Goal: Check status: Check status

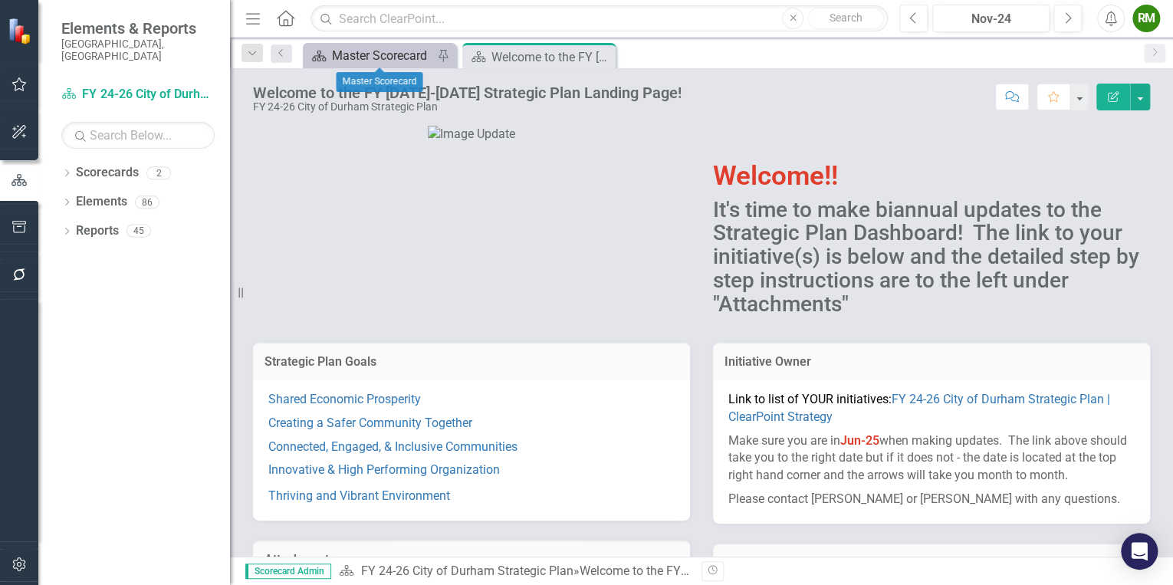
click at [369, 51] on div "Master Scorecard" at bounding box center [382, 55] width 101 height 19
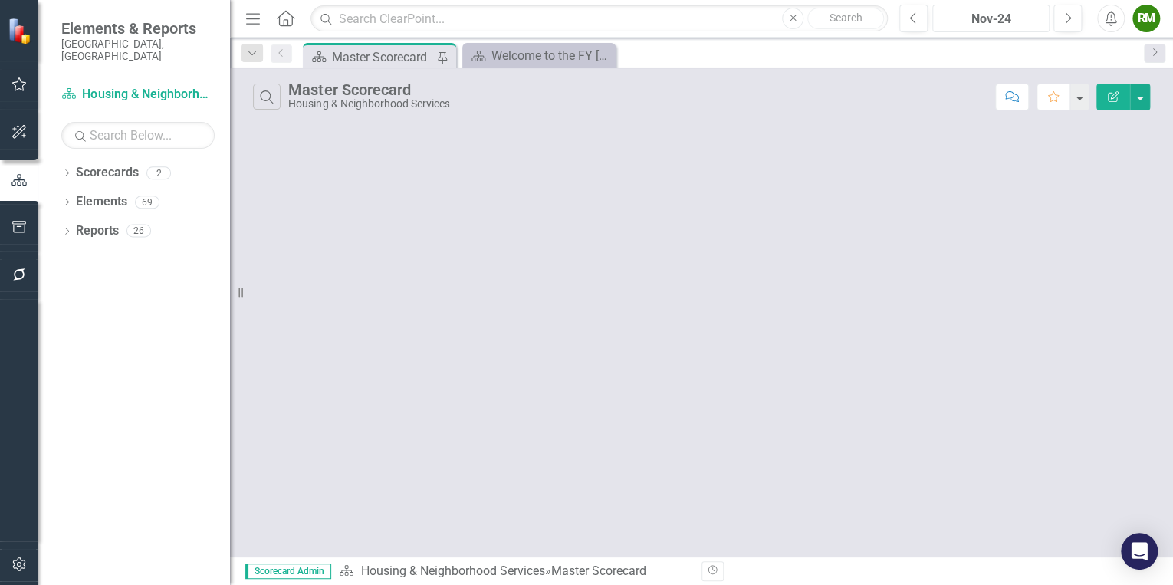
click at [1031, 14] on div "Nov-24" at bounding box center [991, 19] width 107 height 18
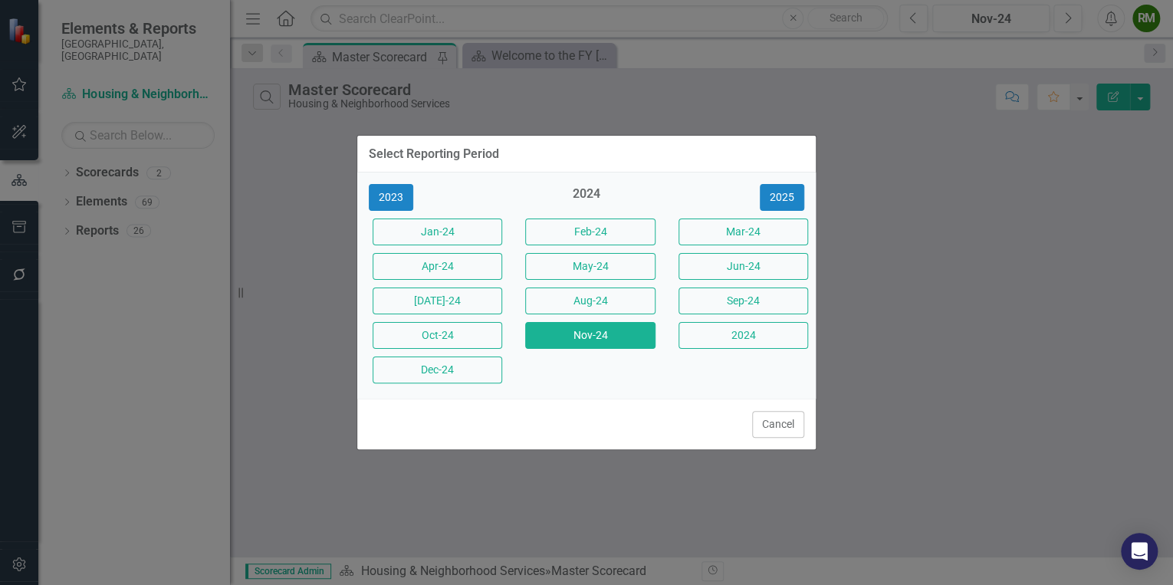
click at [799, 178] on div "2023 2024 [DATE]-24 Feb-24 Mar-24 Apr-24 May-24 Jun-24 [DATE]-24 Aug-24 Sep-24 …" at bounding box center [586, 286] width 459 height 226
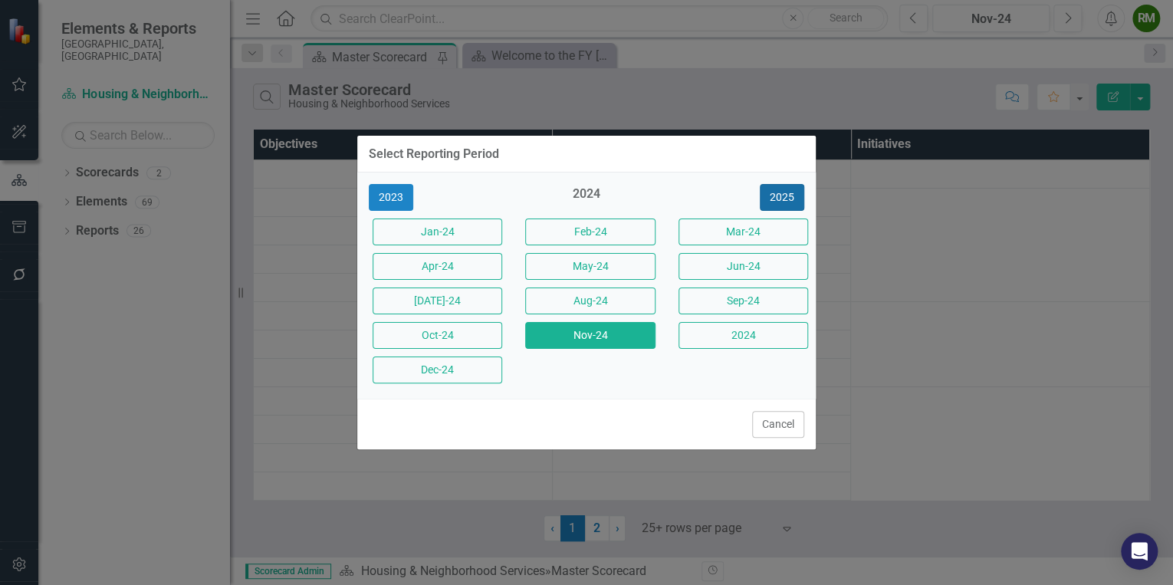
click at [793, 196] on button "2025" at bounding box center [782, 197] width 44 height 27
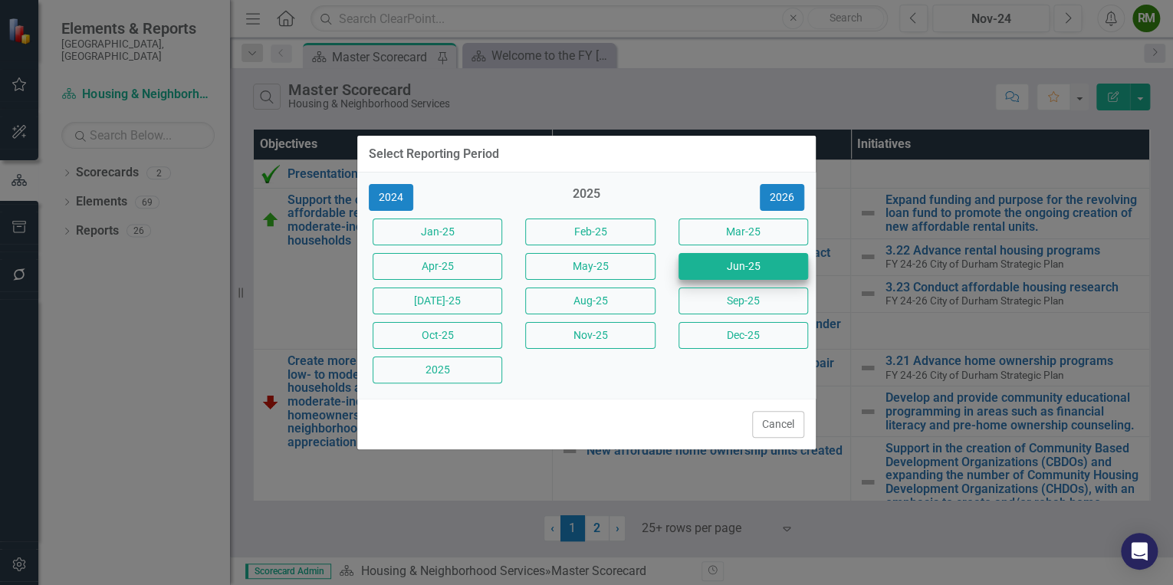
click at [750, 278] on div "Jun-25" at bounding box center [739, 266] width 153 height 35
click at [749, 261] on button "Jun-25" at bounding box center [744, 266] width 130 height 27
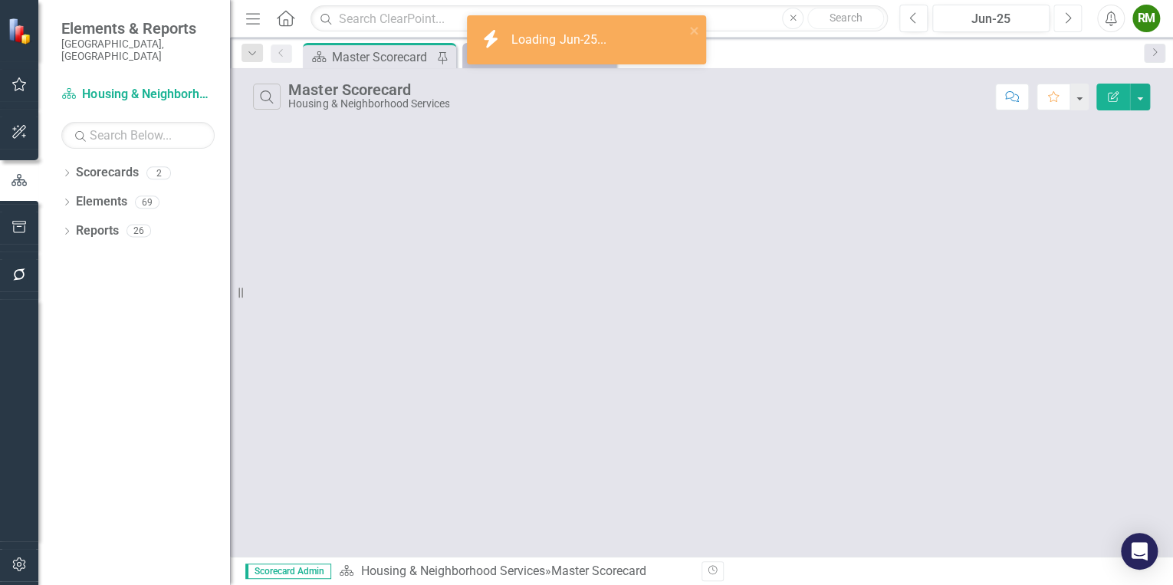
click at [1070, 28] on button "Next" at bounding box center [1068, 19] width 28 height 28
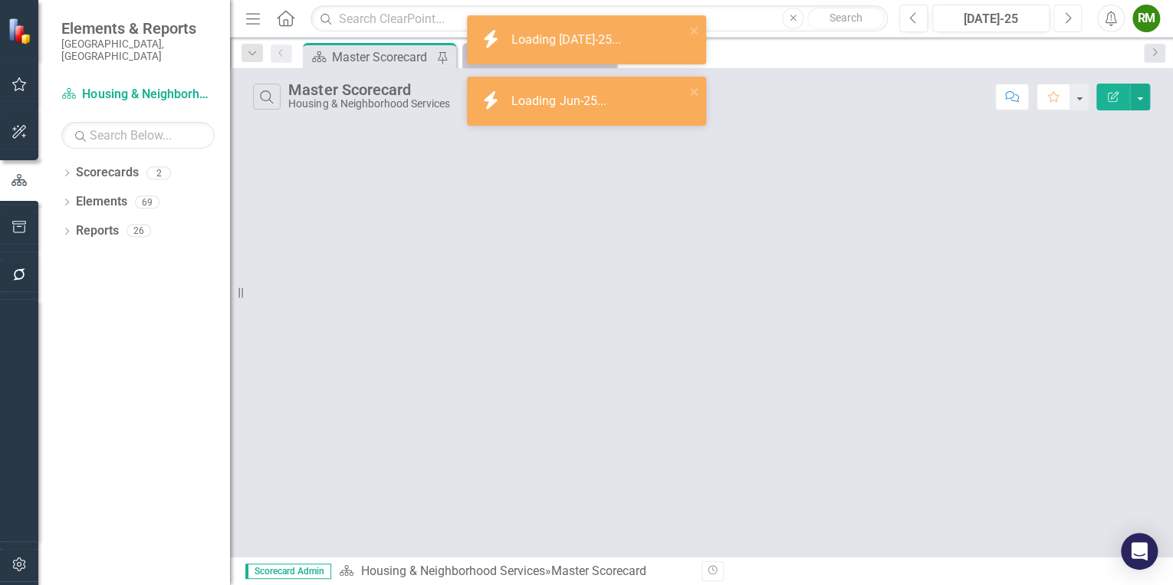
click at [1070, 21] on icon "Next" at bounding box center [1068, 19] width 8 height 14
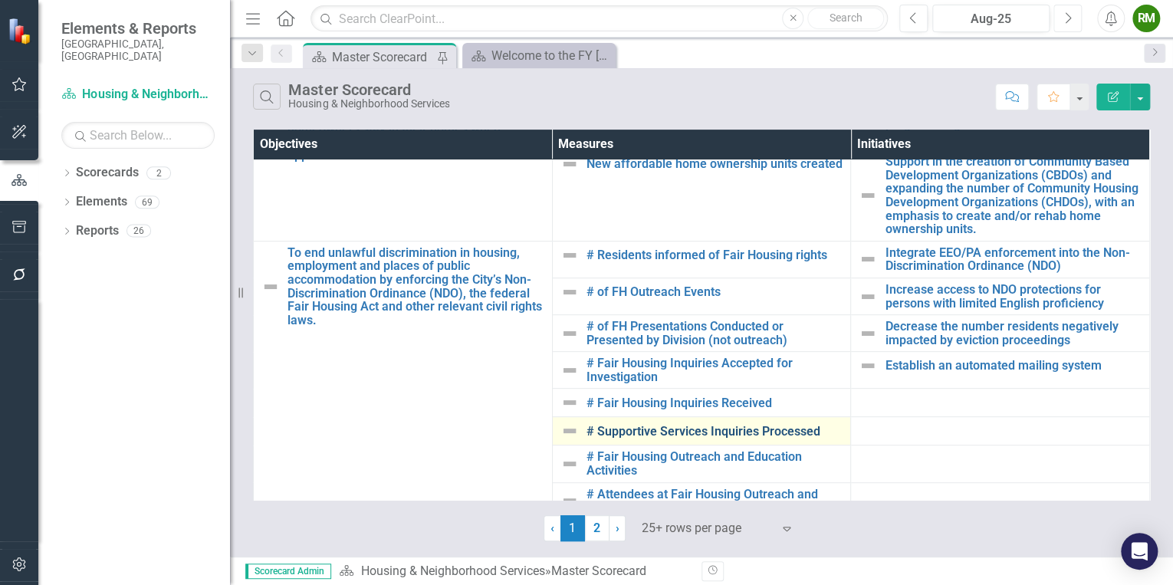
scroll to position [368, 0]
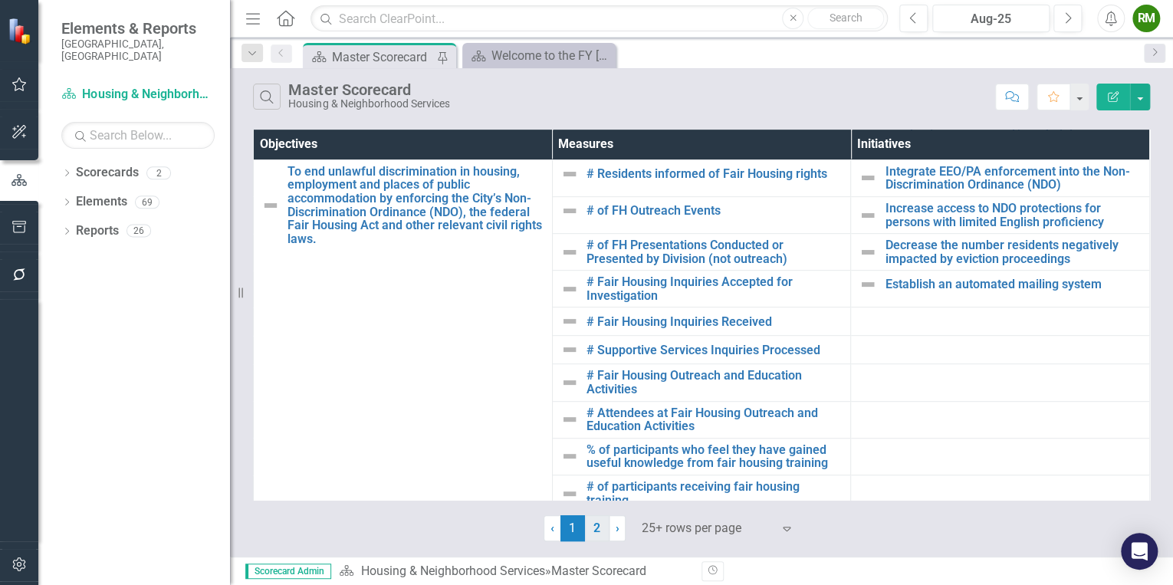
click at [601, 533] on link "2" at bounding box center [597, 528] width 25 height 26
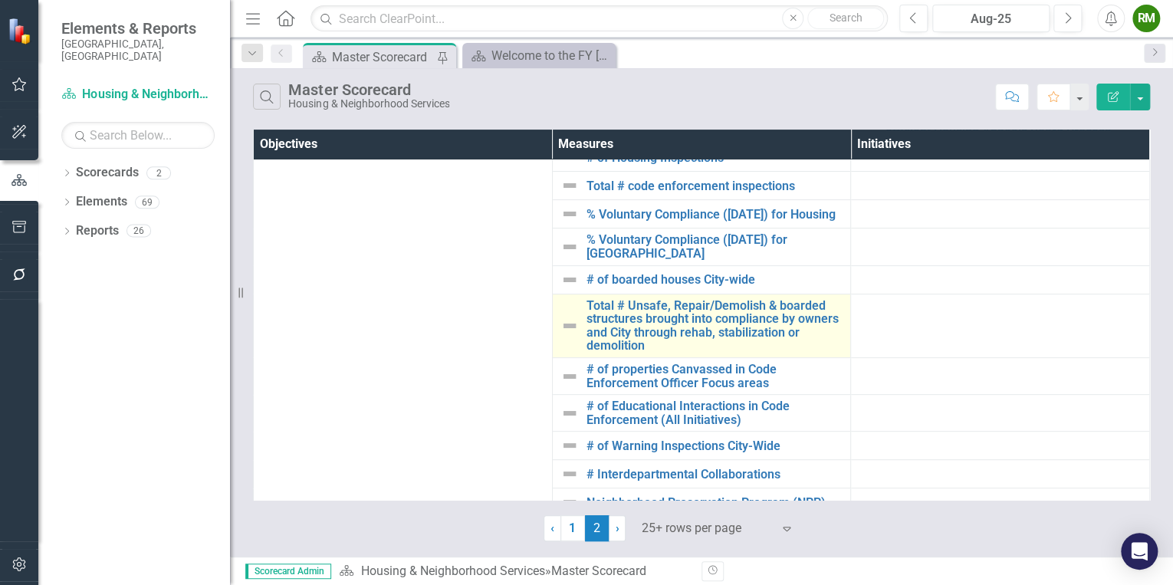
scroll to position [206, 0]
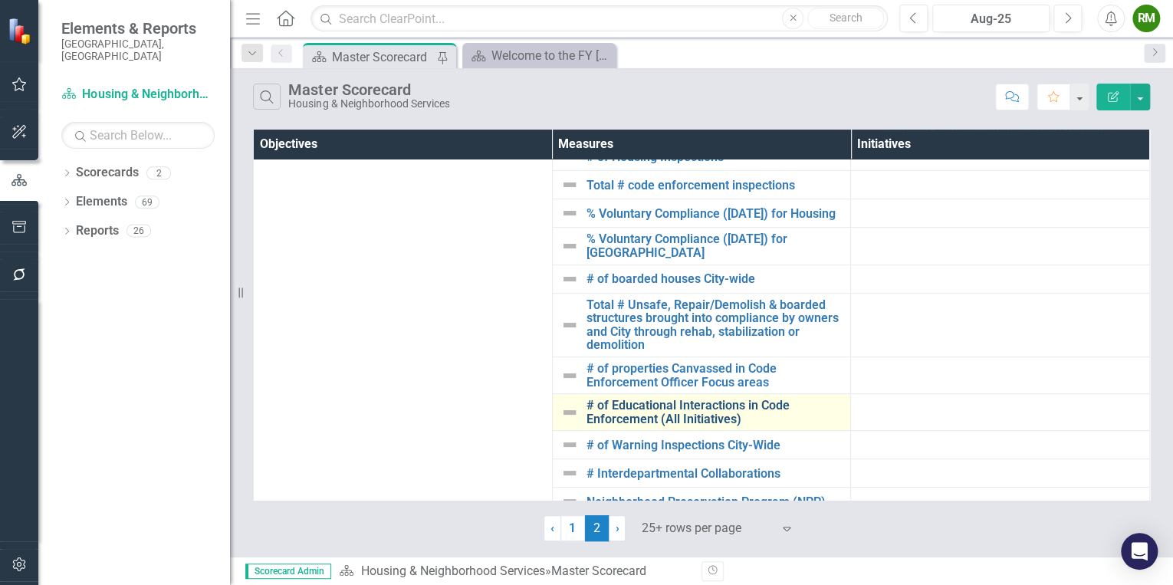
click at [700, 411] on link "# of Educational Interactions in Code Enforcement (All Initiatives)" at bounding box center [715, 412] width 257 height 27
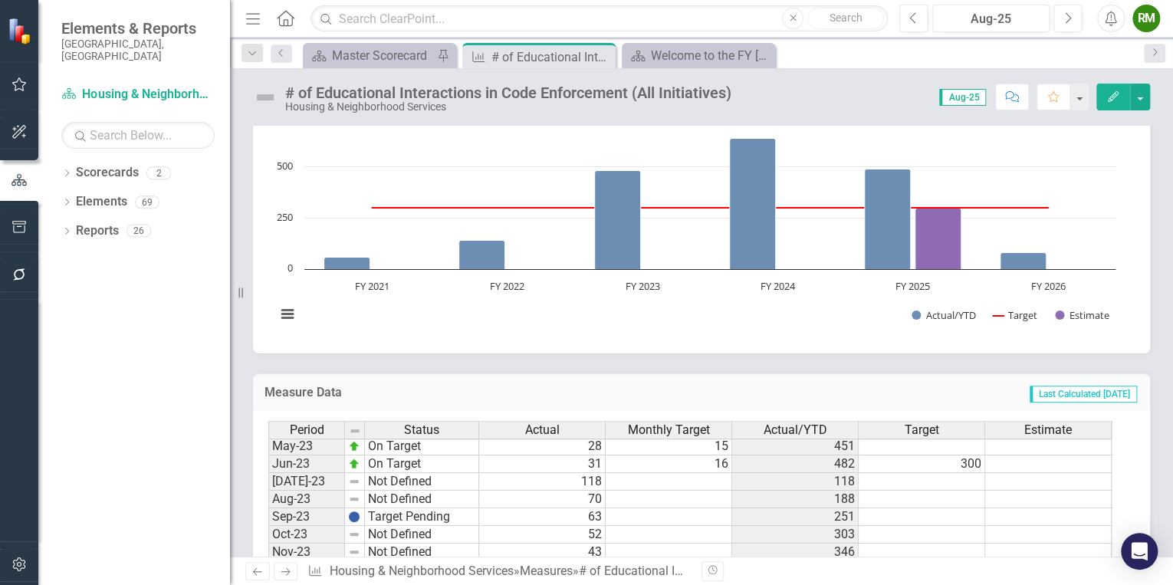
scroll to position [675, 0]
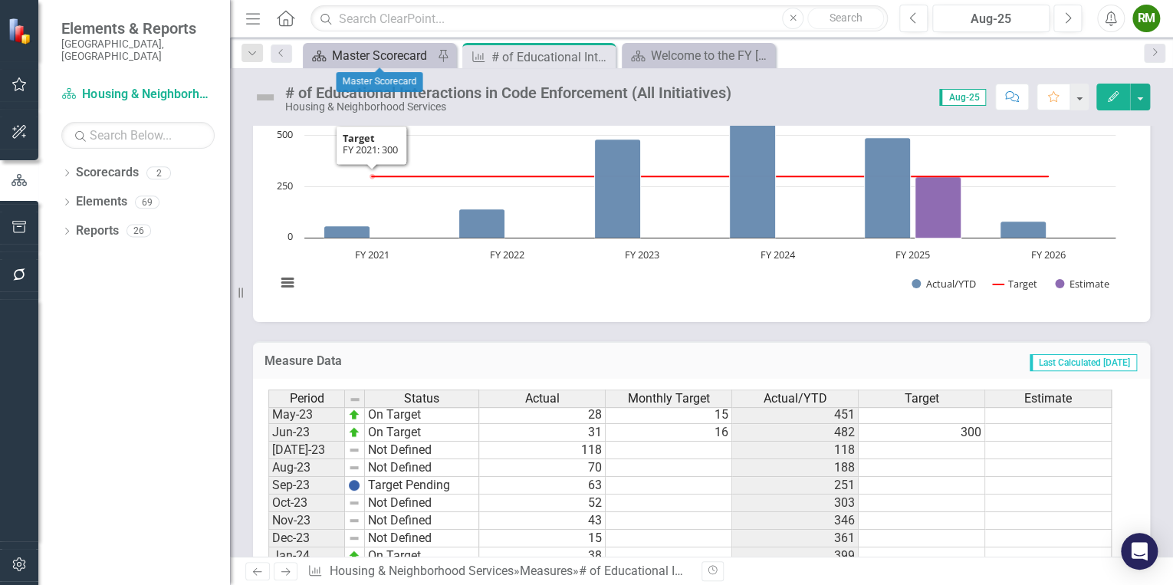
click at [391, 58] on div "Master Scorecard" at bounding box center [382, 55] width 101 height 19
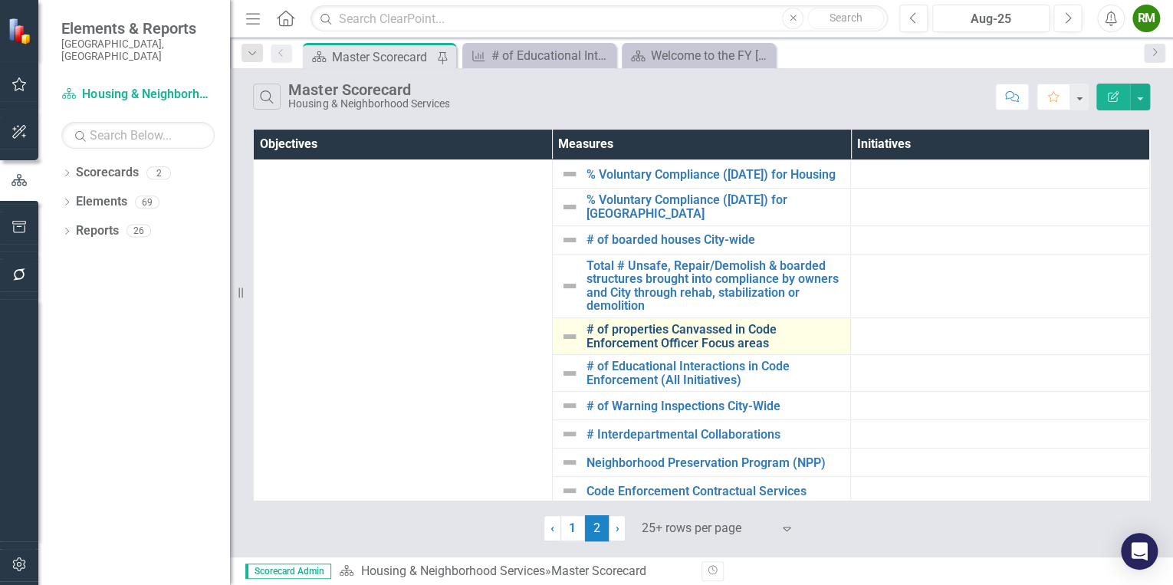
scroll to position [307, 0]
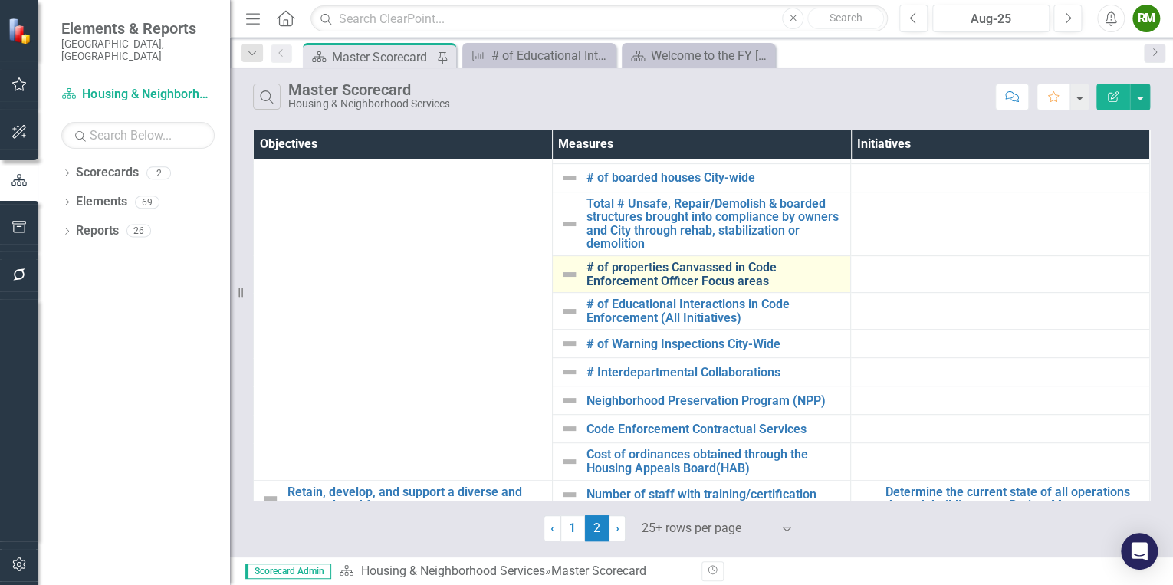
click at [693, 263] on link "# of properties Canvassed in Code Enforcement Officer Focus areas" at bounding box center [715, 274] width 257 height 27
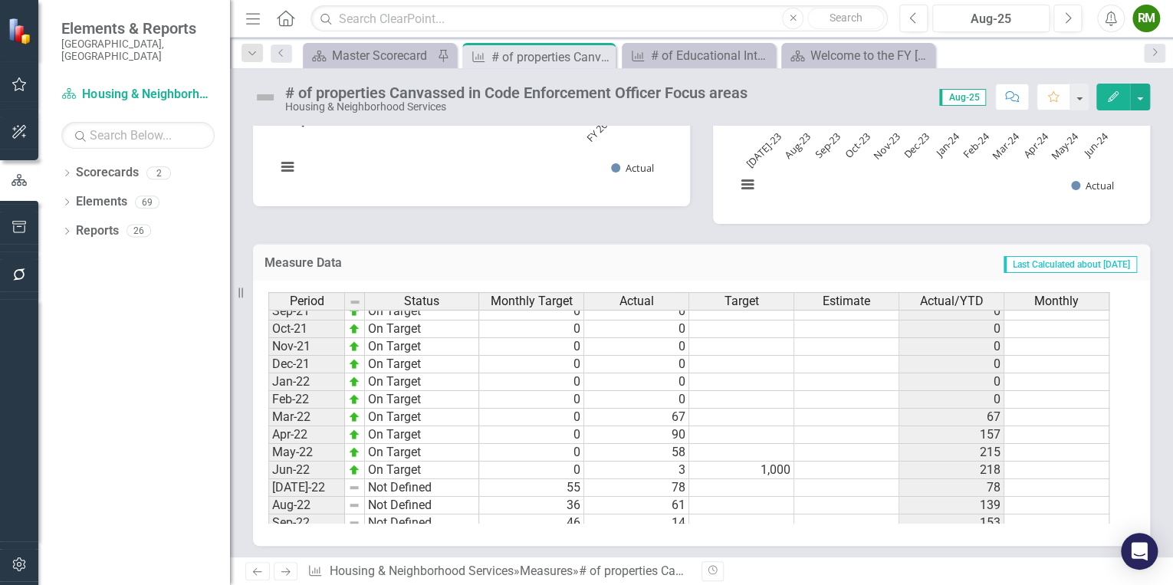
scroll to position [307, 0]
